Goal: Use online tool/utility: Utilize a website feature to perform a specific function

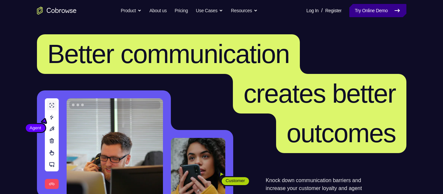
click at [371, 8] on link "Try Online Demo" at bounding box center [378, 10] width 57 height 13
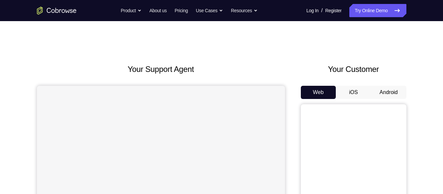
click at [390, 89] on button "Android" at bounding box center [388, 92] width 35 height 13
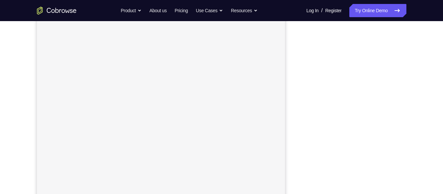
scroll to position [82, 0]
